Goal: Check status

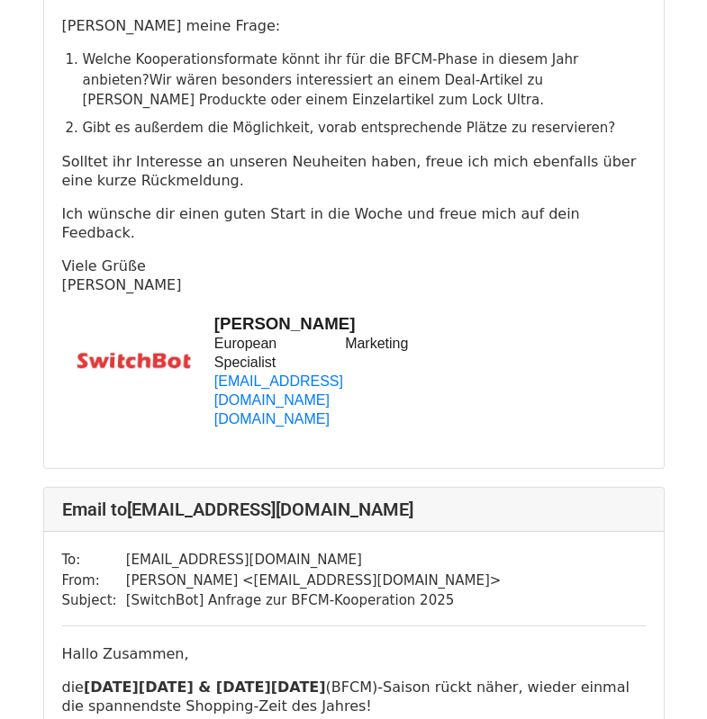
scroll to position [990, 0]
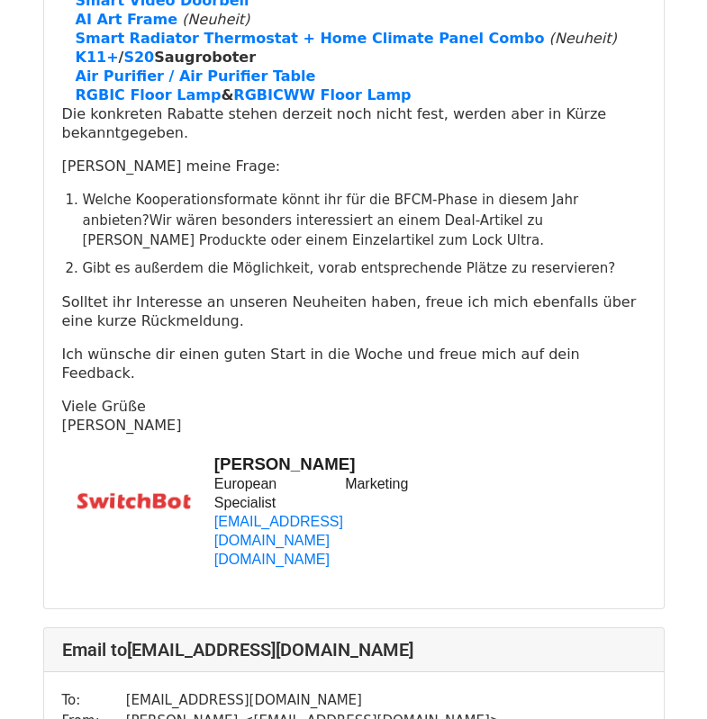
scroll to position [4681, 0]
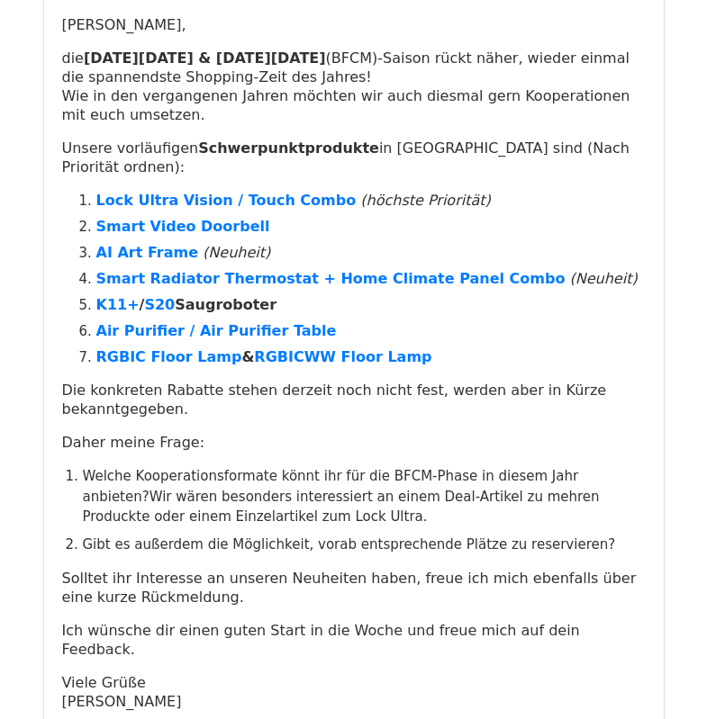
scroll to position [180, 0]
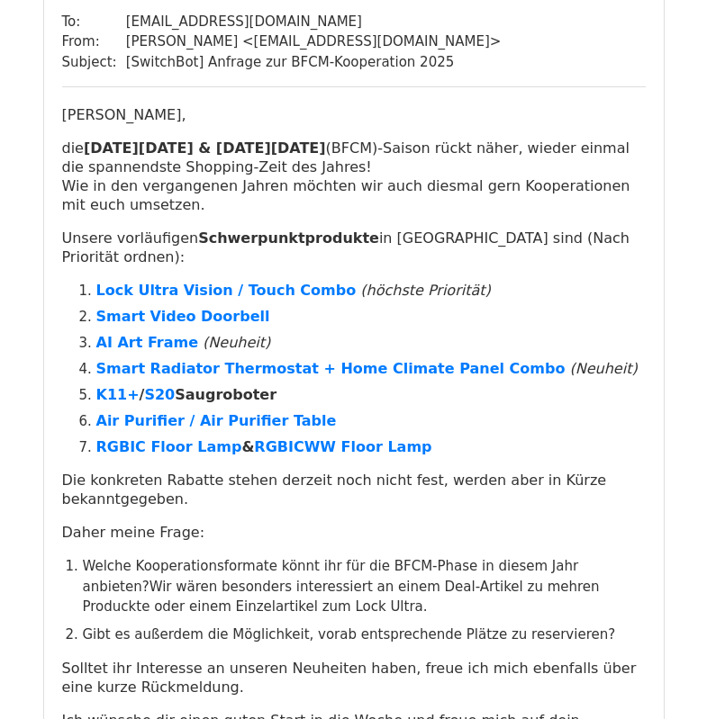
click at [538, 309] on p "Smart Video Doorbell" at bounding box center [370, 316] width 549 height 19
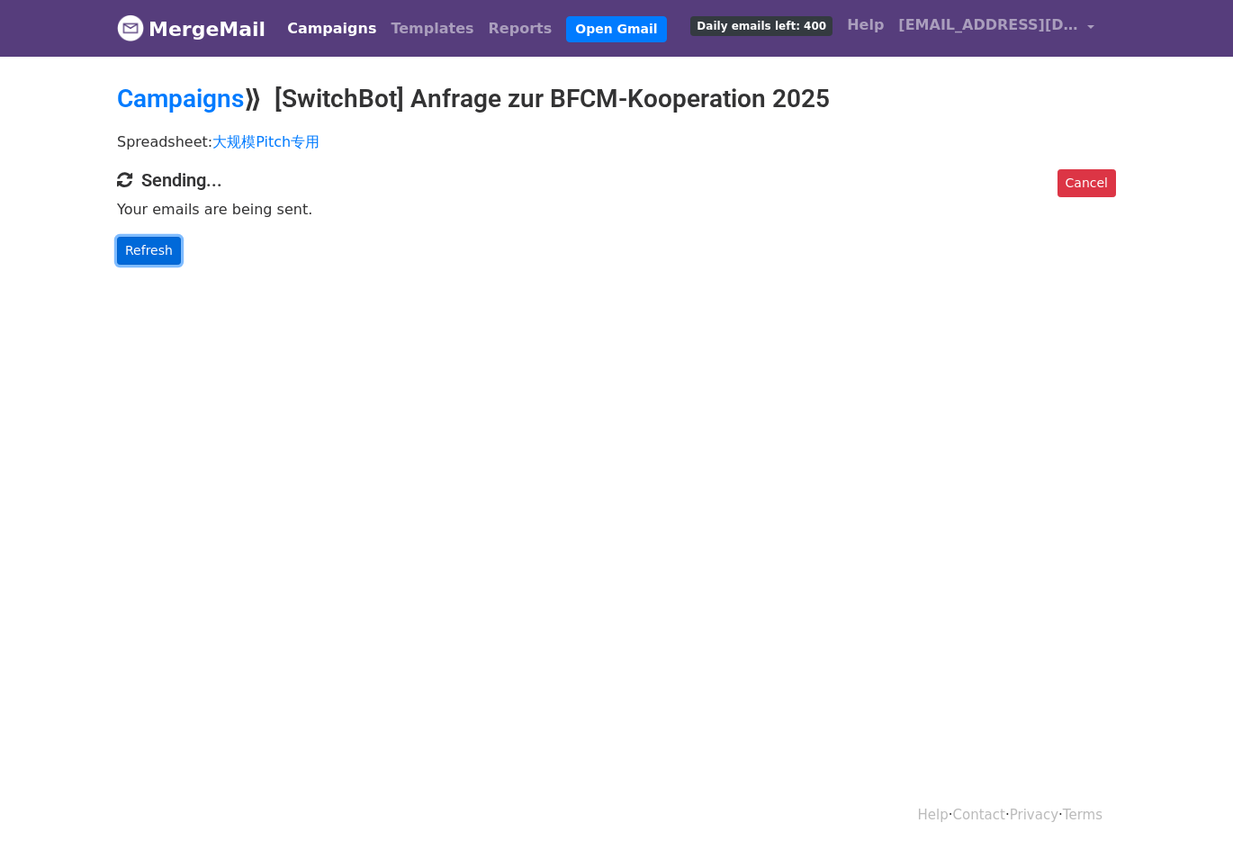
click at [157, 260] on link "Refresh" at bounding box center [149, 251] width 64 height 28
click at [140, 246] on link "Refresh" at bounding box center [149, 251] width 64 height 28
